Goal: Information Seeking & Learning: Learn about a topic

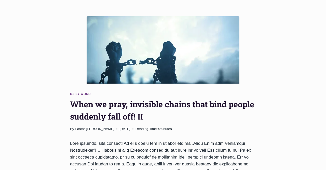
scroll to position [106, 0]
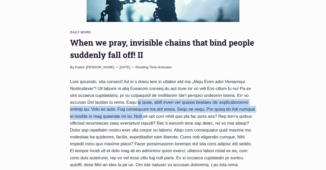
drag, startPoint x: 121, startPoint y: 83, endPoint x: 112, endPoint y: 98, distance: 17.6
copy div "When we pray, peace fills our hearts despite the circumstances around us. When …"
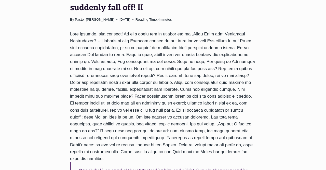
scroll to position [159, 0]
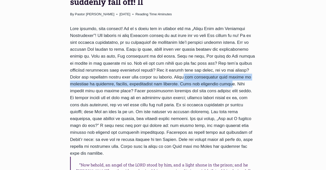
drag, startPoint x: 193, startPoint y: 57, endPoint x: 236, endPoint y: 65, distance: 43.5
copy div "There are strongholds that cannot be destroyed by teaching, [DEMOGRAPHIC_DATA],…"
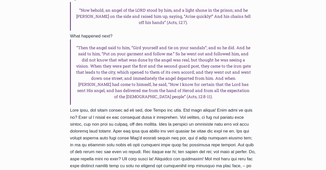
scroll to position [344, 0]
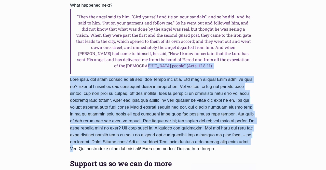
drag, startPoint x: 159, startPoint y: 46, endPoint x: 238, endPoint y: 123, distance: 110.1
click at [238, 123] on div "“Now behold, an angel of the LORD stood by him, and a light shone in the prison…" at bounding box center [163, 26] width 186 height 373
copy div "Acts, 12:8-11). They left, the gates opened on its own, and [PERSON_NAME] was f…"
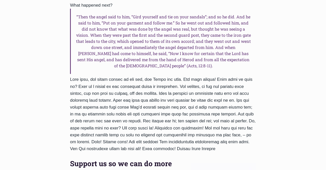
click at [282, 66] on div "Daily Word When we pray, invisible chains that bind people suddenly fall off! I…" at bounding box center [163, 171] width 326 height 908
